Goal: Transaction & Acquisition: Purchase product/service

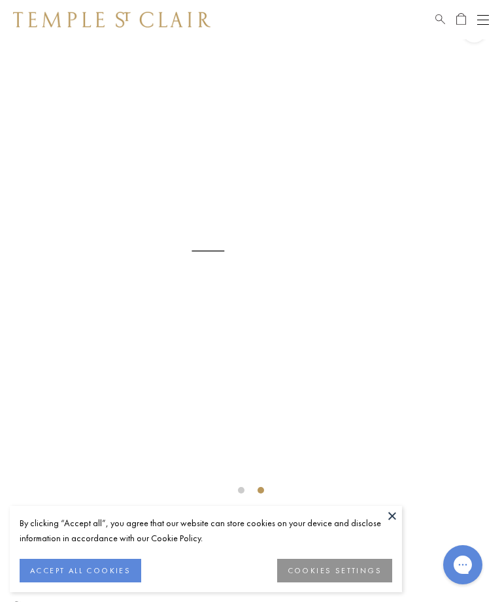
click at [126, 571] on button "ACCEPT ALL COOKIES" at bounding box center [81, 571] width 122 height 24
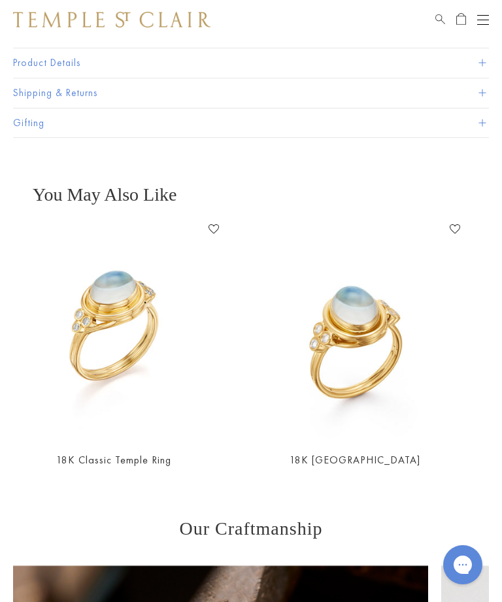
scroll to position [0, 139]
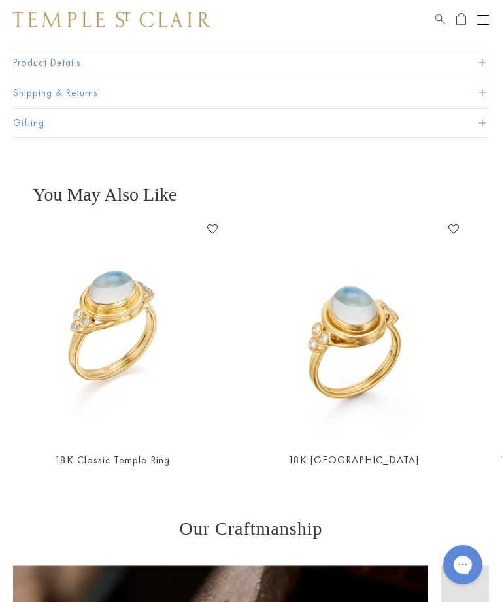
click at [149, 324] on img at bounding box center [113, 329] width 222 height 222
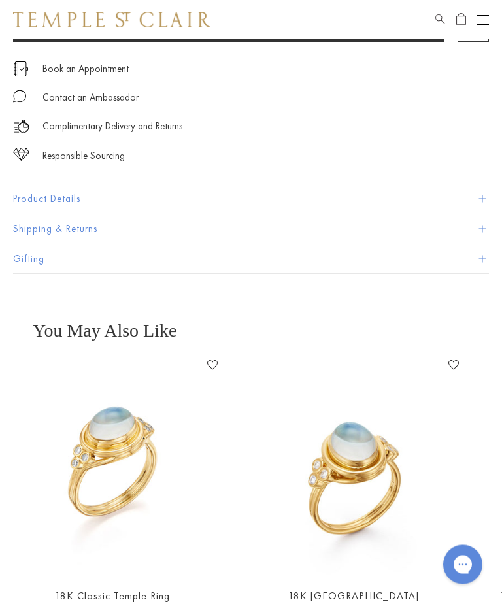
scroll to position [696, 0]
click at [383, 457] on img at bounding box center [354, 465] width 222 height 222
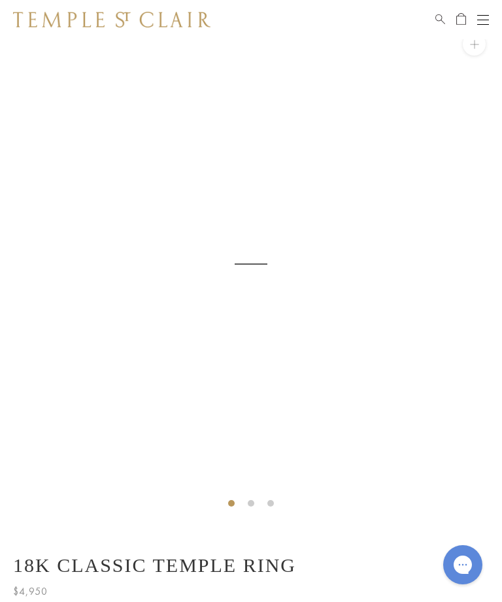
scroll to position [39, 0]
